Goal: Find specific page/section

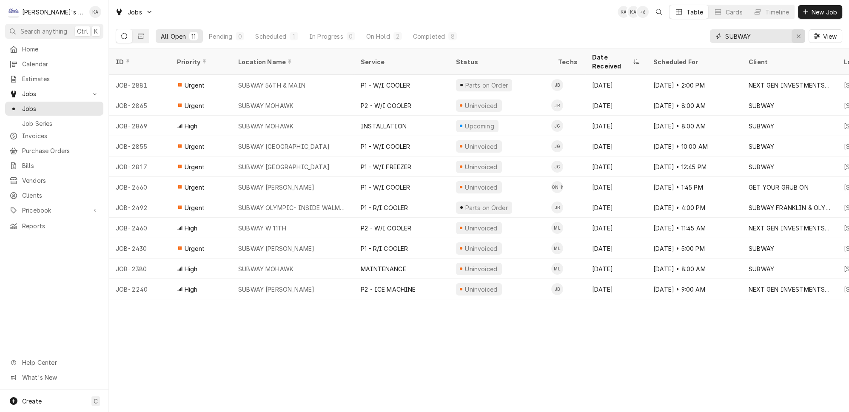
click at [801, 34] on icon "Erase input" at bounding box center [799, 36] width 5 height 6
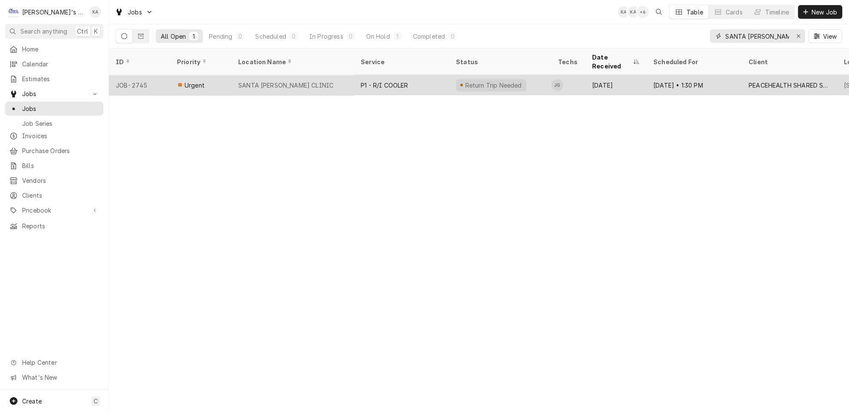
type input "SANTA [PERSON_NAME]"
click at [294, 75] on div "SANTA [PERSON_NAME] CLINIC" at bounding box center [292, 85] width 123 height 20
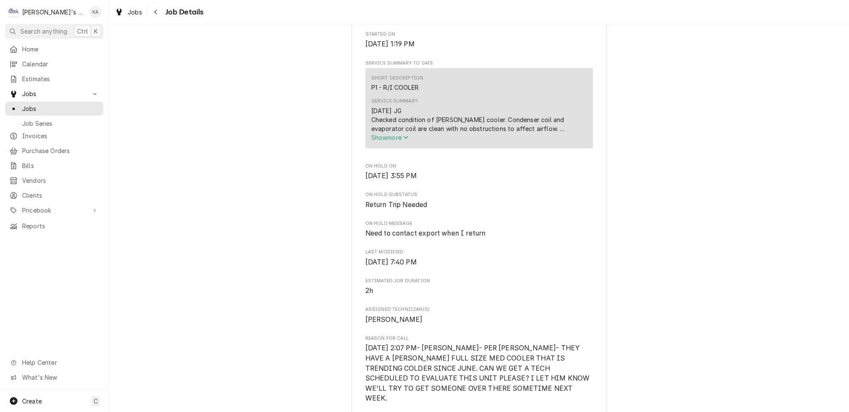
scroll to position [271, 0]
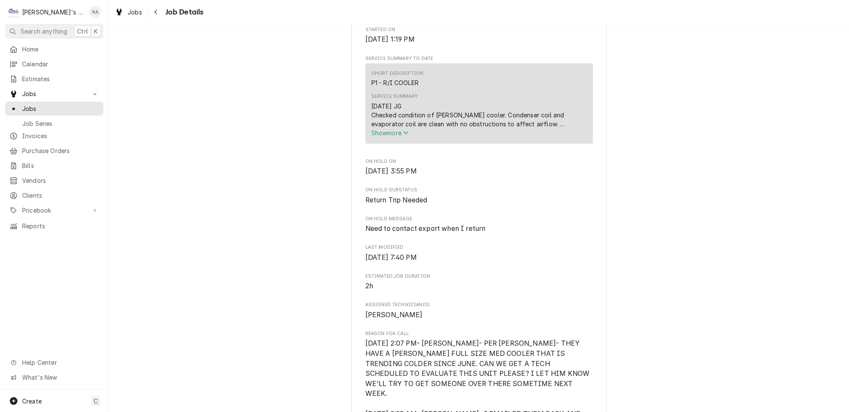
click at [406, 136] on icon "Service Summary" at bounding box center [405, 133] width 5 height 6
